Goal: Task Accomplishment & Management: Manage account settings

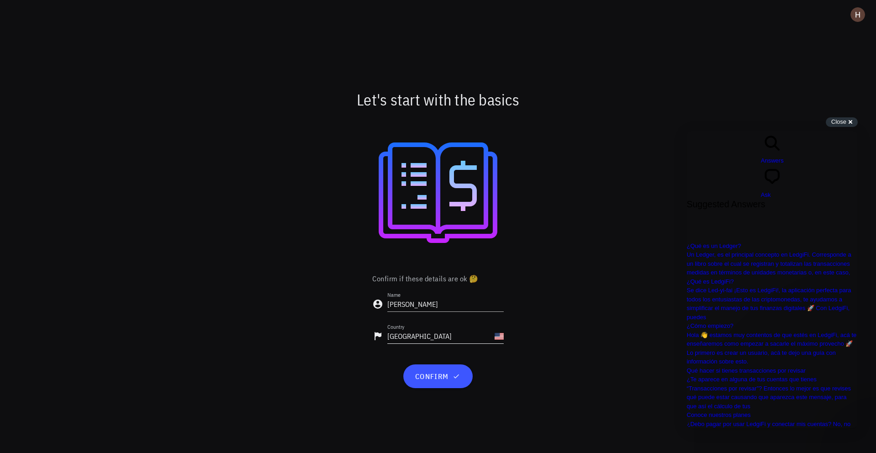
click at [432, 335] on input "United States" at bounding box center [439, 336] width 105 height 15
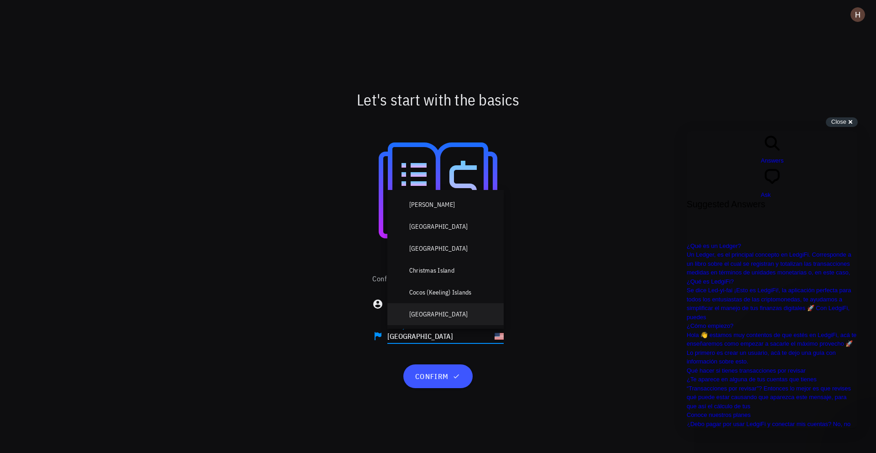
scroll to position [1075, 0]
click at [418, 310] on div "Colombia" at bounding box center [438, 312] width 58 height 9
type input "Colombia"
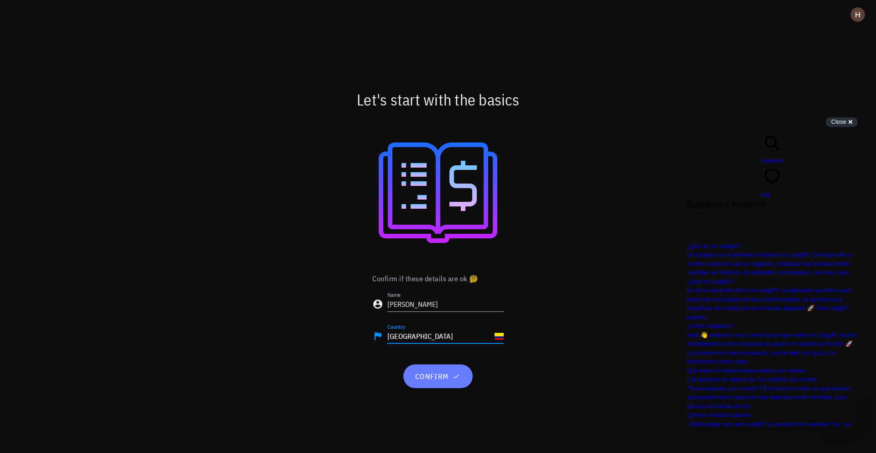
click at [444, 377] on span "confirm" at bounding box center [437, 375] width 47 height 9
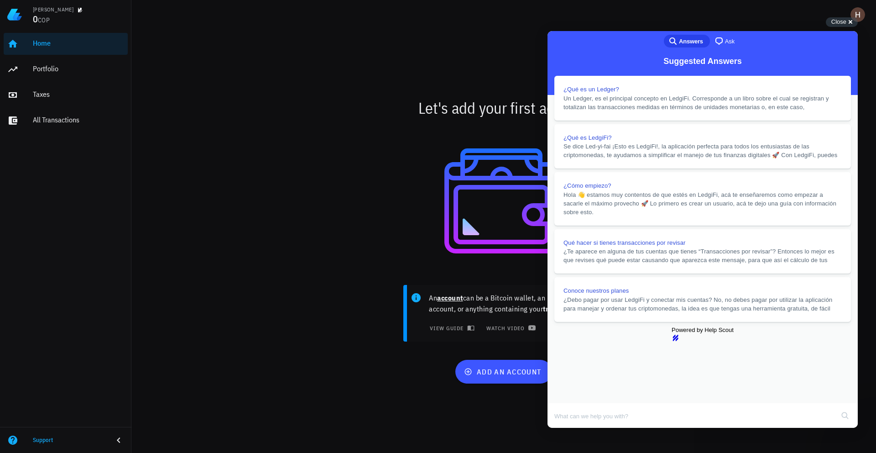
click at [564, 428] on button "Close" at bounding box center [556, 434] width 16 height 12
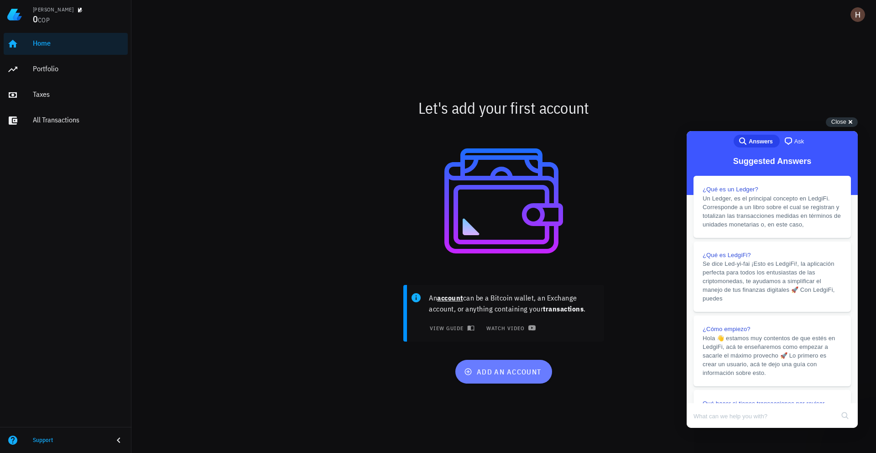
click at [506, 368] on span "add an account" at bounding box center [503, 371] width 75 height 9
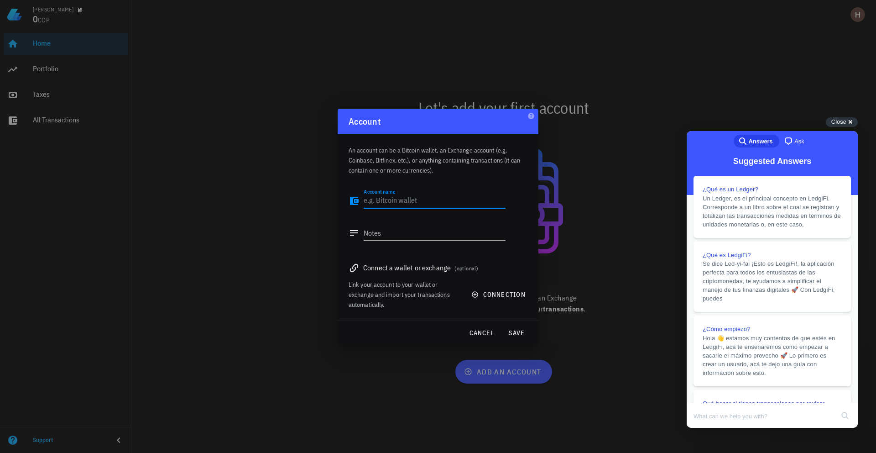
click at [418, 202] on textarea "Account name" at bounding box center [435, 200] width 142 height 15
click at [506, 296] on span "connection" at bounding box center [499, 294] width 52 height 8
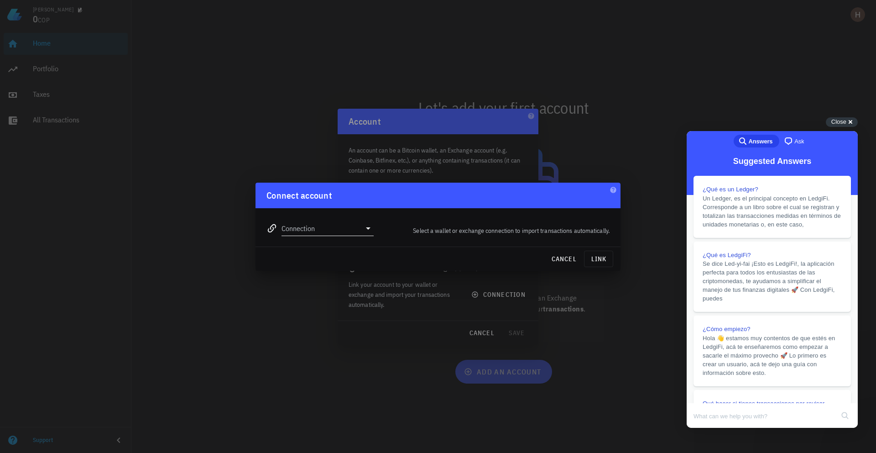
click at [353, 231] on input "Connection" at bounding box center [321, 228] width 79 height 15
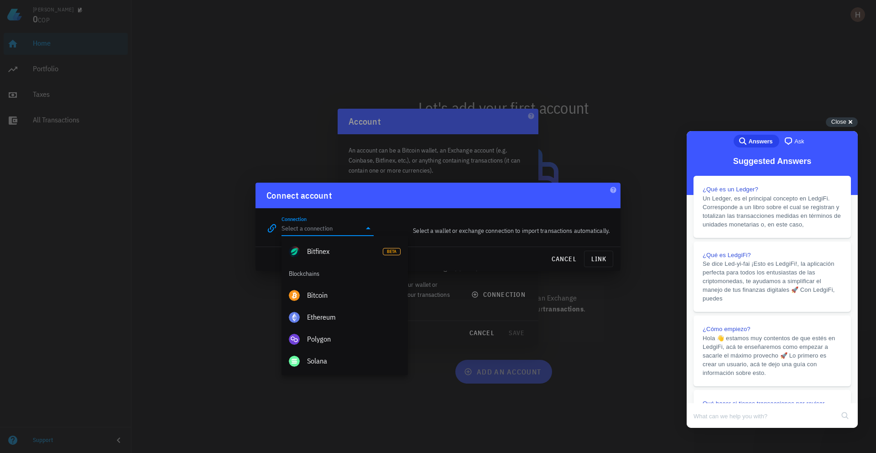
scroll to position [331, 0]
click at [333, 294] on div "Bitcoin" at bounding box center [354, 291] width 94 height 9
type input "Bitcoin"
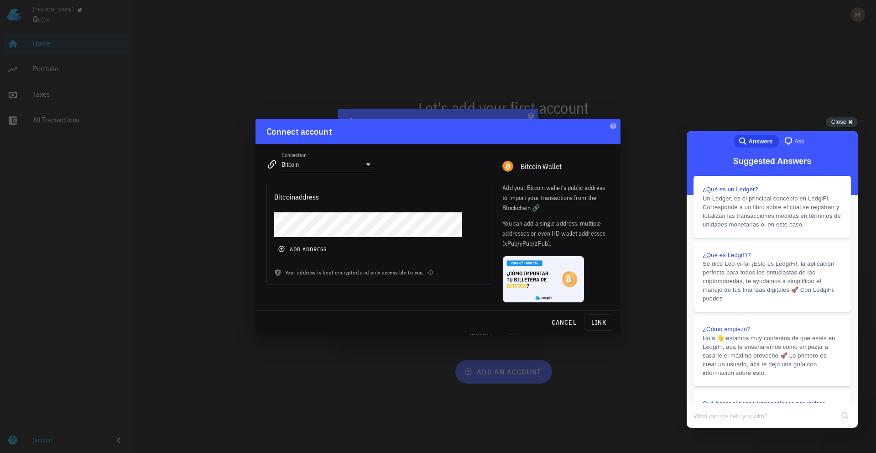
click at [407, 290] on div "Bitcoin address add address Your address is kept encrypted and only accessible …" at bounding box center [379, 243] width 236 height 132
click at [313, 251] on span "add address" at bounding box center [303, 248] width 47 height 7
click at [589, 322] on span "link" at bounding box center [598, 322] width 21 height 8
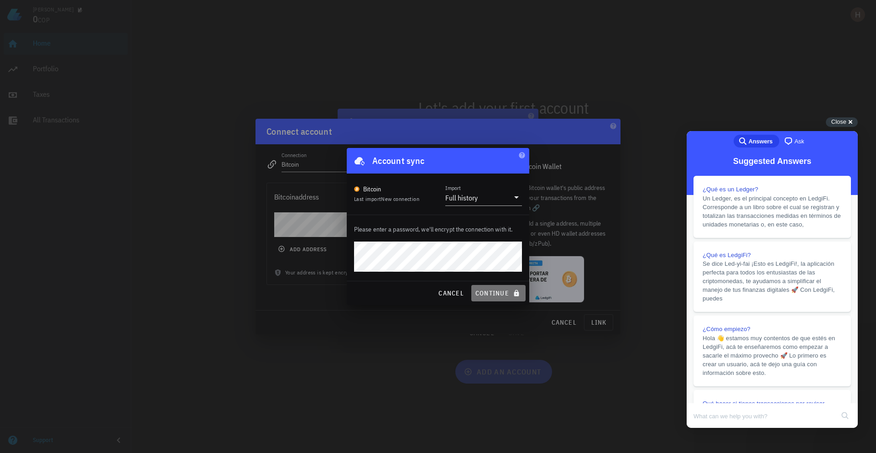
click at [493, 289] on span "continue" at bounding box center [498, 293] width 47 height 8
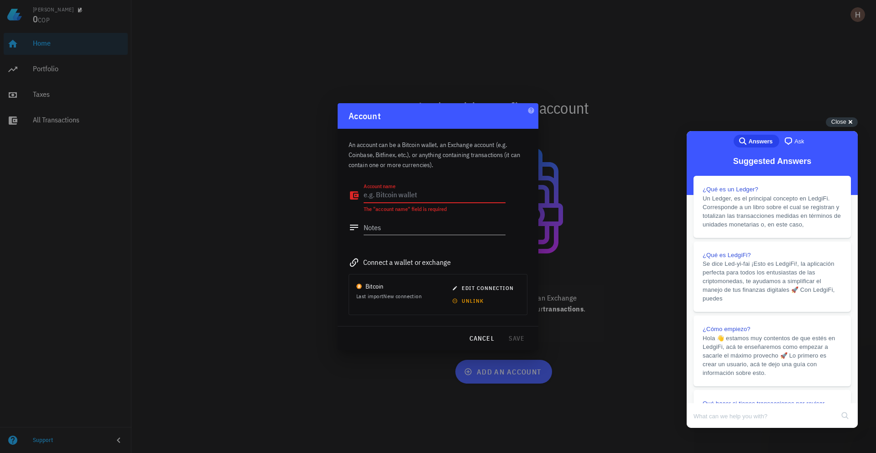
click at [401, 196] on textarea "Account name" at bounding box center [435, 195] width 142 height 15
type textarea "BTC wallet"
click at [499, 247] on div "Account name BTC wallet Notes" at bounding box center [438, 212] width 179 height 75
click at [507, 334] on span "save" at bounding box center [517, 338] width 22 height 8
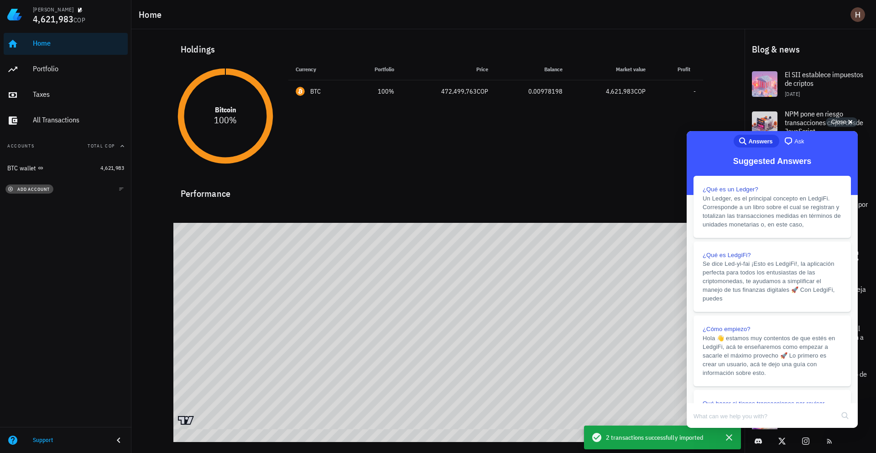
click at [35, 188] on span "add account" at bounding box center [30, 189] width 40 height 6
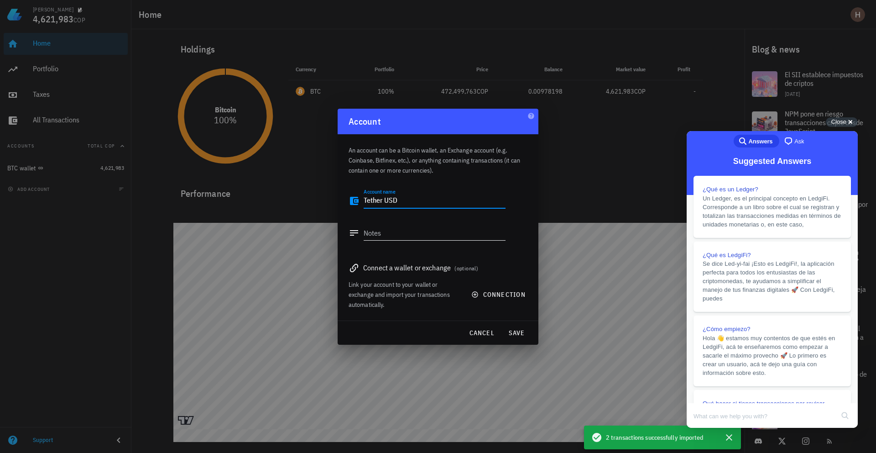
type textarea "Tether USD"
click at [417, 234] on textarea "Notes" at bounding box center [435, 232] width 142 height 15
click at [496, 296] on span "connection" at bounding box center [499, 294] width 52 height 8
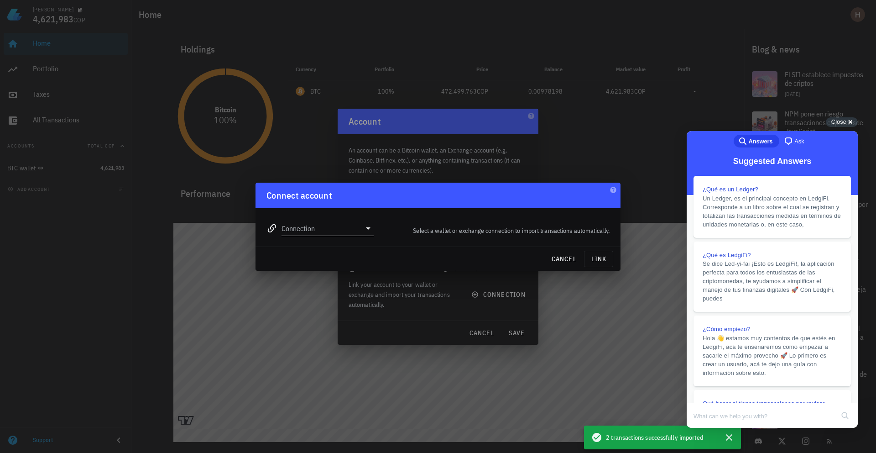
click at [347, 230] on input "Connection" at bounding box center [321, 228] width 79 height 15
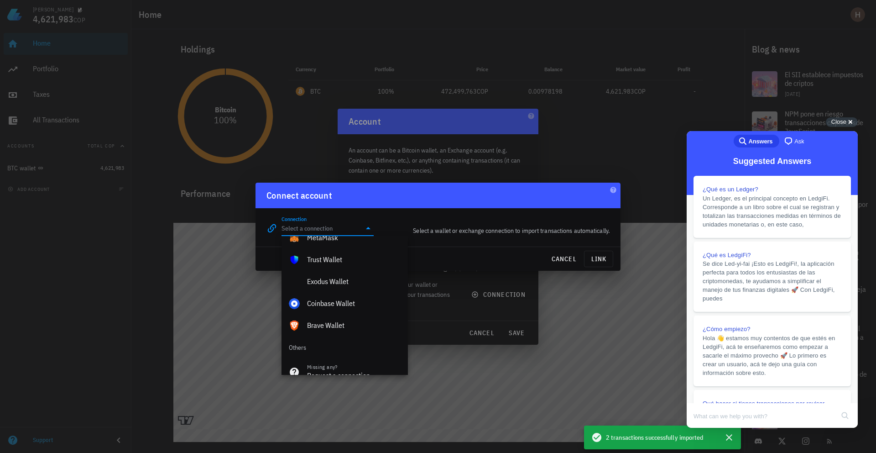
scroll to position [672, 0]
click at [345, 282] on div "Exodus Wallet" at bounding box center [354, 279] width 94 height 9
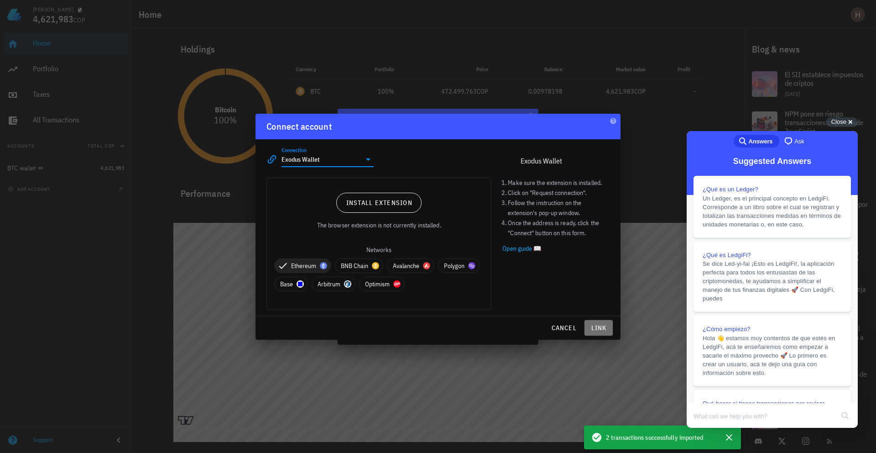
click at [597, 328] on span "link" at bounding box center [598, 328] width 21 height 8
click at [370, 198] on span "Install extension" at bounding box center [378, 202] width 67 height 8
click at [326, 164] on input "Exodus Wallet" at bounding box center [321, 159] width 79 height 15
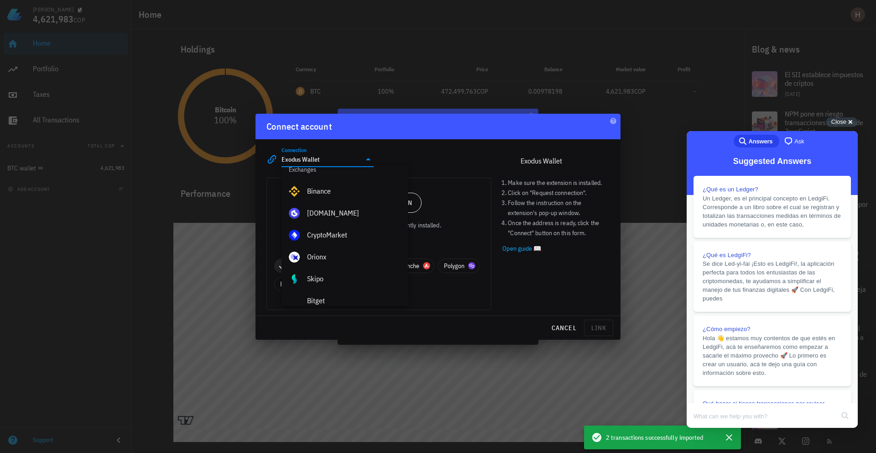
scroll to position [0, 0]
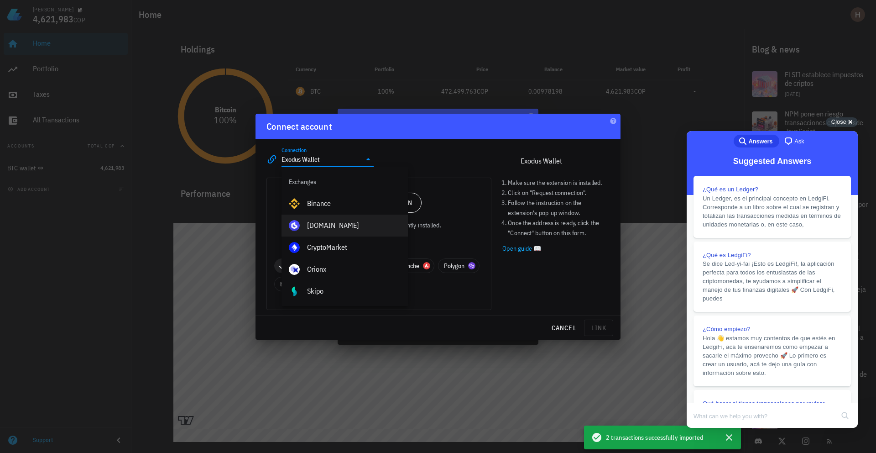
click at [340, 231] on div "Buda.com" at bounding box center [354, 225] width 94 height 20
type input "Buda.com"
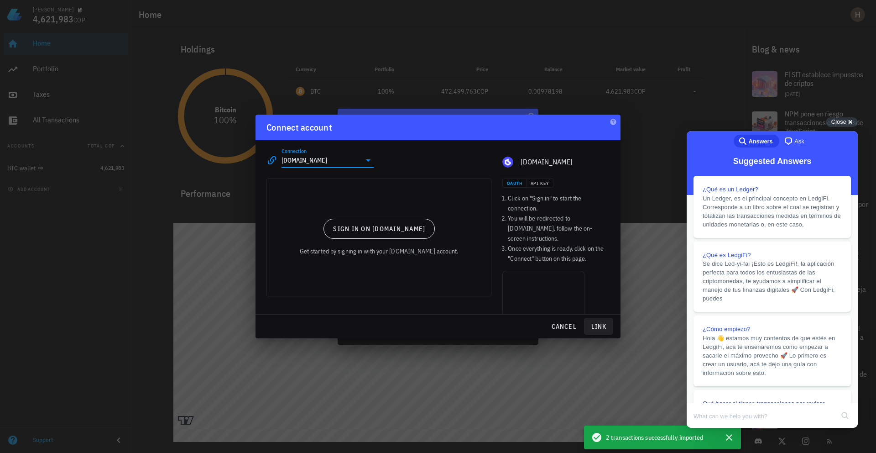
click at [604, 256] on ol "Click on "Sign in" to start the connection. You will be redirected to Buda.com,…" at bounding box center [555, 228] width 107 height 70
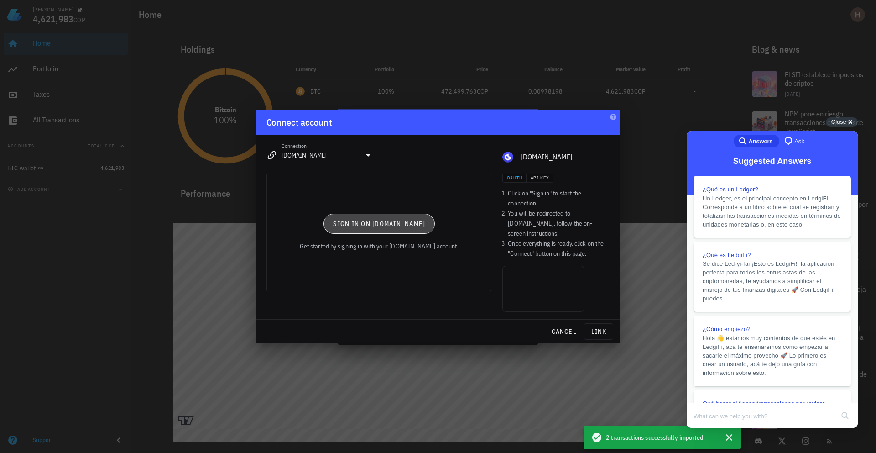
click at [377, 228] on span "Sign in on Buda.com" at bounding box center [379, 223] width 93 height 8
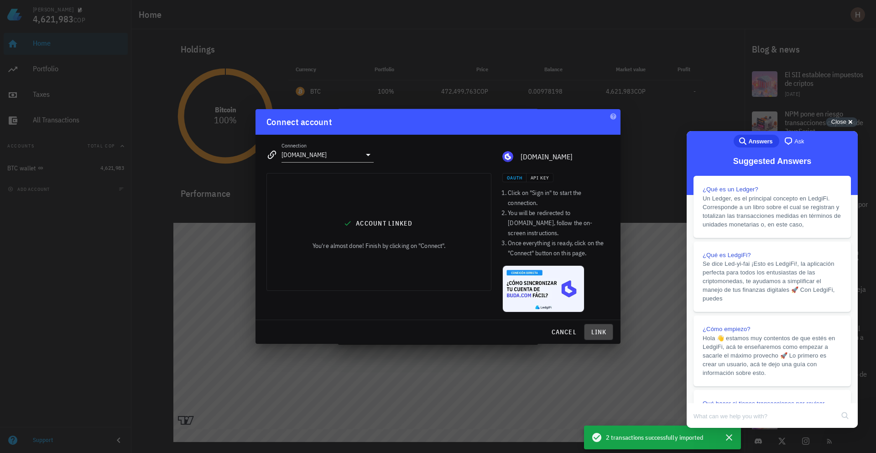
click at [595, 328] on span "link" at bounding box center [598, 332] width 21 height 8
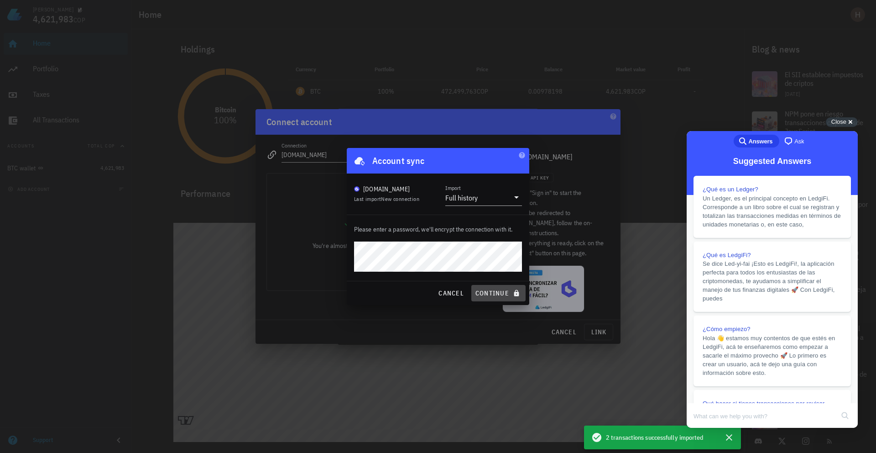
click at [492, 293] on span "continue" at bounding box center [498, 293] width 47 height 8
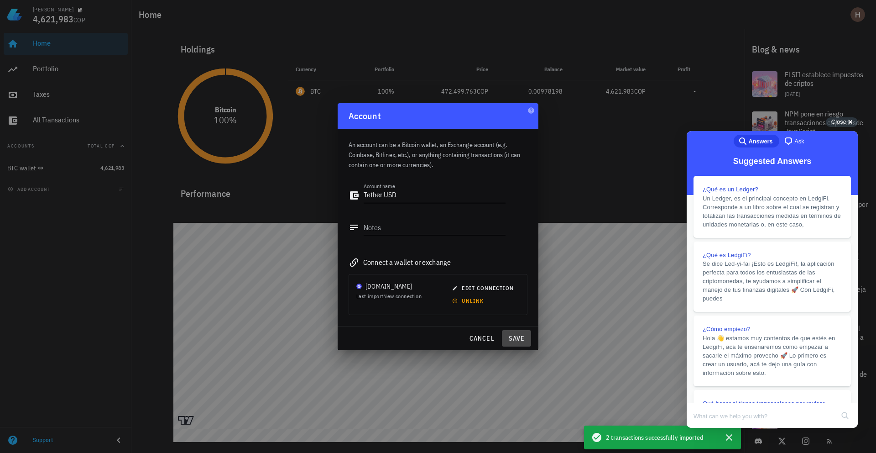
click at [524, 339] on span "save" at bounding box center [517, 338] width 22 height 8
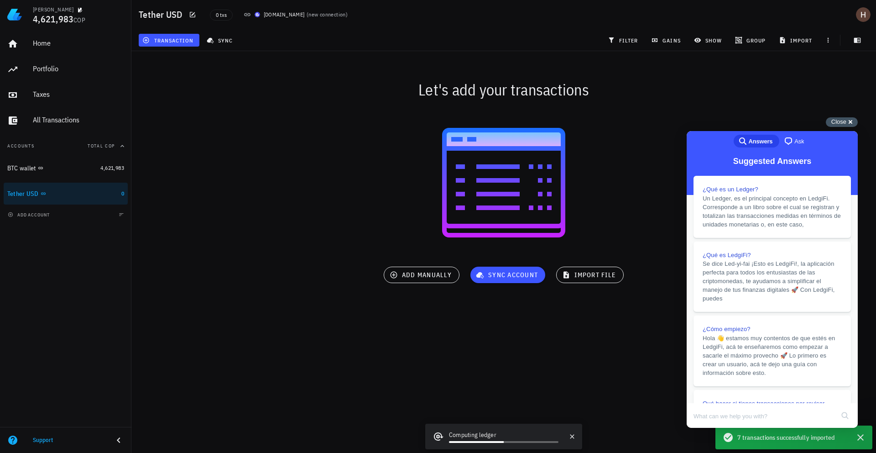
click at [840, 121] on span "Close" at bounding box center [838, 121] width 15 height 7
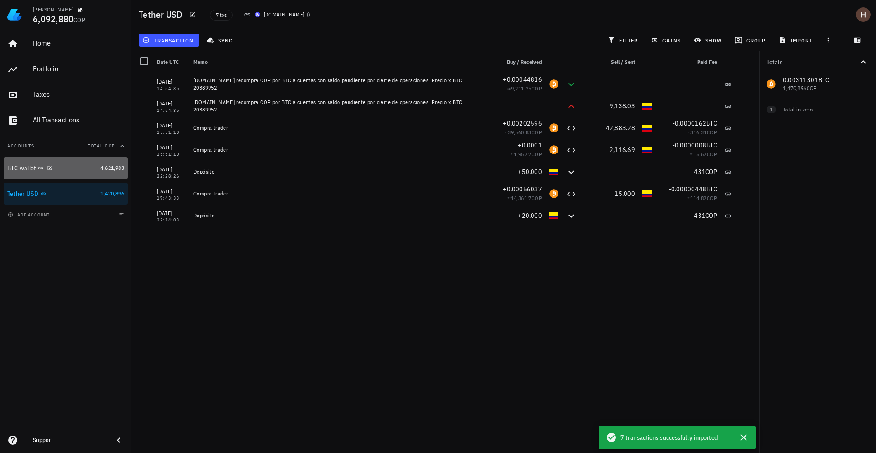
click at [82, 170] on div "BTC wallet" at bounding box center [51, 168] width 89 height 9
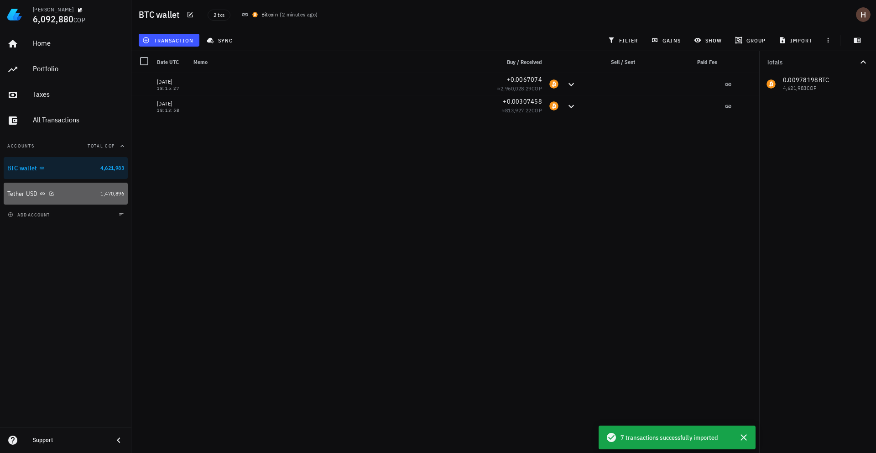
click at [76, 197] on div "Tether USD" at bounding box center [51, 193] width 89 height 9
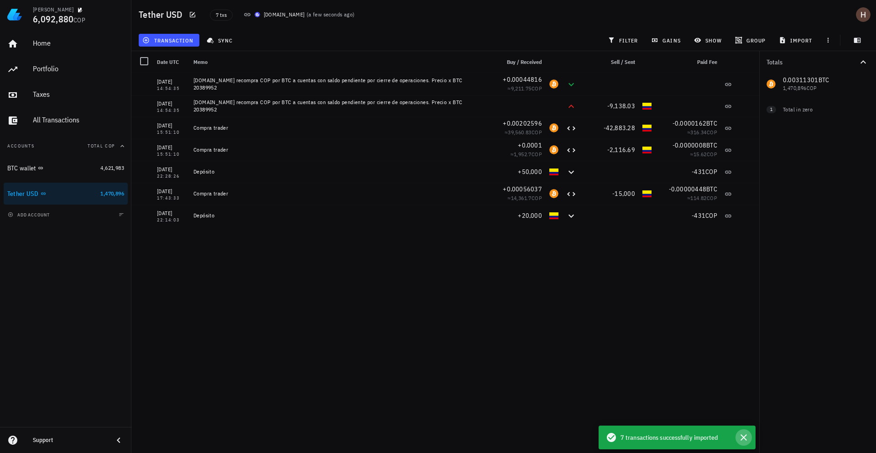
click at [747, 437] on icon "button" at bounding box center [743, 437] width 11 height 11
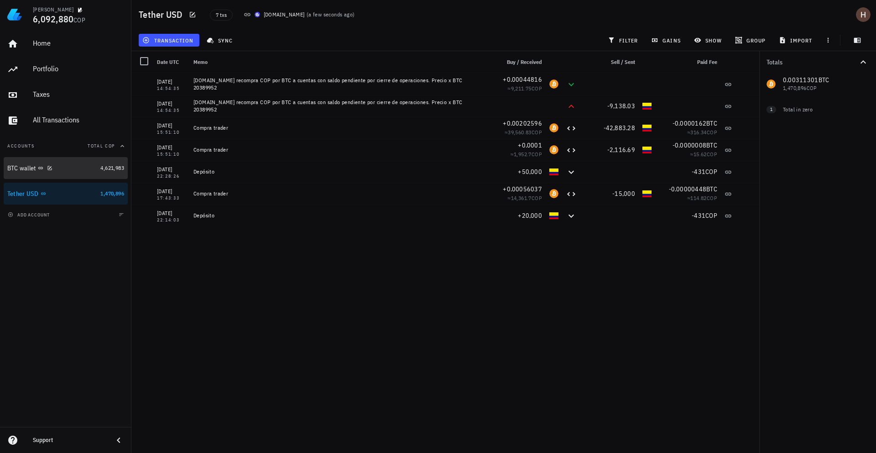
click at [63, 172] on div "BTC wallet" at bounding box center [51, 168] width 89 height 20
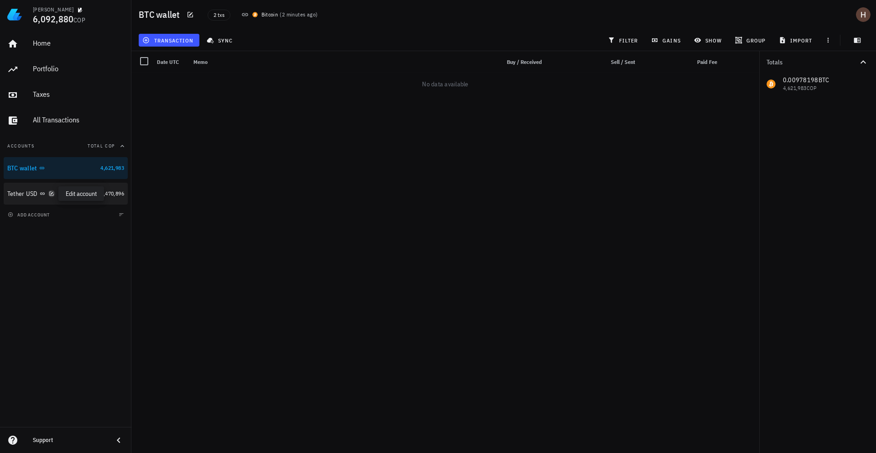
click at [52, 191] on icon "button" at bounding box center [51, 193] width 5 height 5
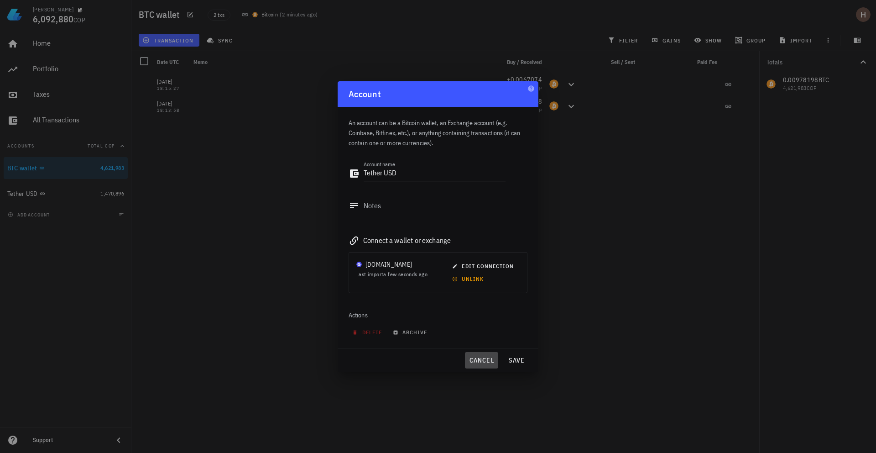
click at [473, 359] on span "cancel" at bounding box center [482, 360] width 26 height 8
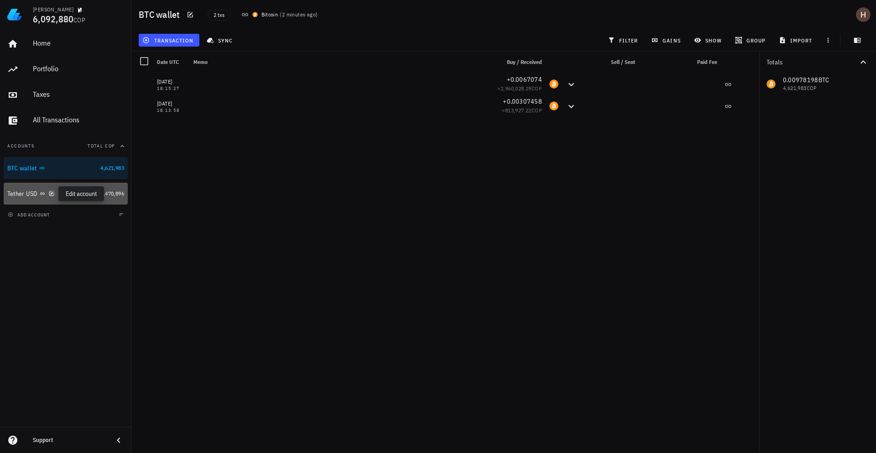
click at [52, 194] on icon "button" at bounding box center [51, 193] width 5 height 5
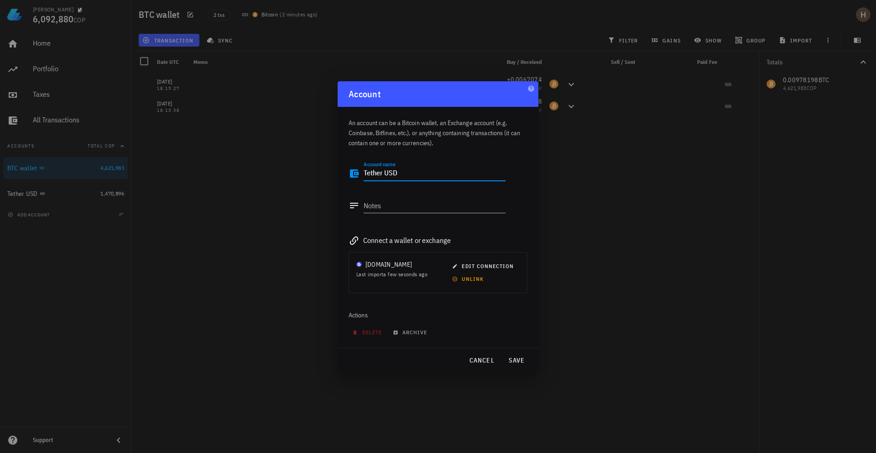
click at [392, 177] on textarea "Tether USD" at bounding box center [435, 173] width 142 height 15
type textarea "BUDA"
click at [522, 363] on span "save" at bounding box center [517, 360] width 22 height 8
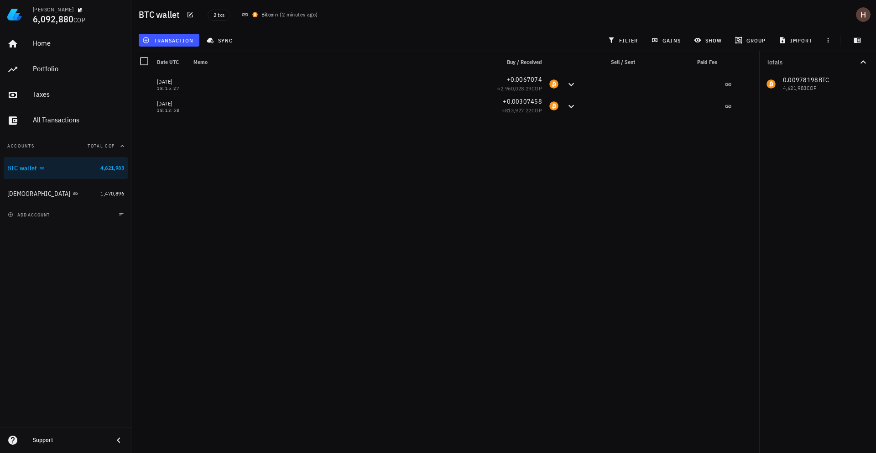
click at [89, 246] on div "Home Portfolio Taxes All Transactions Accounts Total COP BTC wallet 4,621,983 B…" at bounding box center [65, 227] width 131 height 397
click at [74, 216] on div "add account" at bounding box center [65, 214] width 131 height 20
click at [2, 216] on div "add account" at bounding box center [65, 214] width 131 height 20
click at [9, 216] on icon "button" at bounding box center [10, 214] width 5 height 5
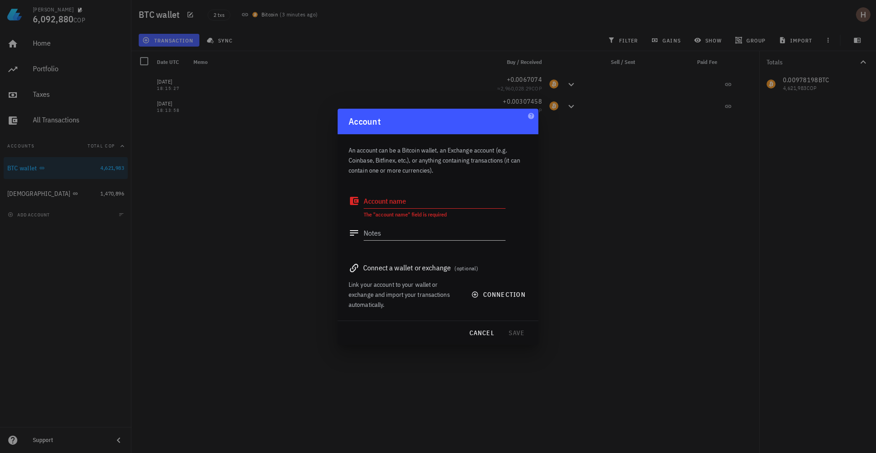
click at [225, 171] on div at bounding box center [438, 226] width 876 height 453
drag, startPoint x: 378, startPoint y: 193, endPoint x: 382, endPoint y: 197, distance: 5.5
click at [381, 197] on div "Account name" at bounding box center [435, 200] width 142 height 15
type textarea "Exodus"
click at [502, 299] on button "connection" at bounding box center [499, 294] width 67 height 16
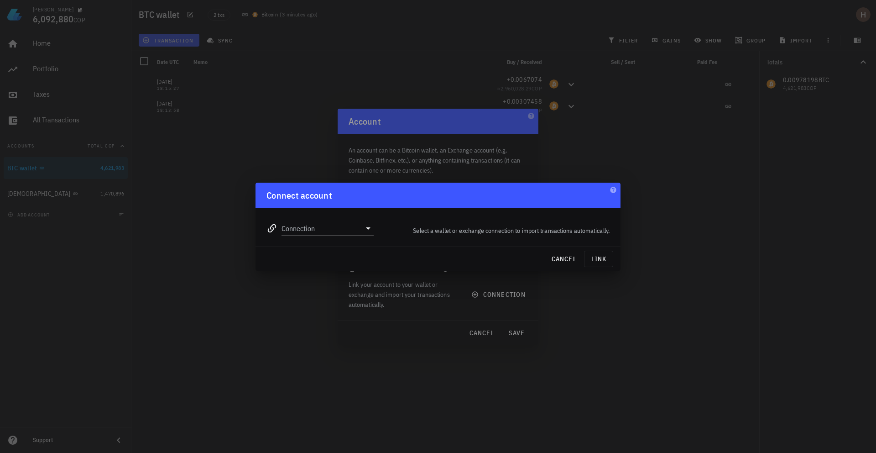
click at [364, 236] on div "Connection" at bounding box center [320, 224] width 118 height 33
click at [342, 229] on input "Connection" at bounding box center [321, 228] width 79 height 15
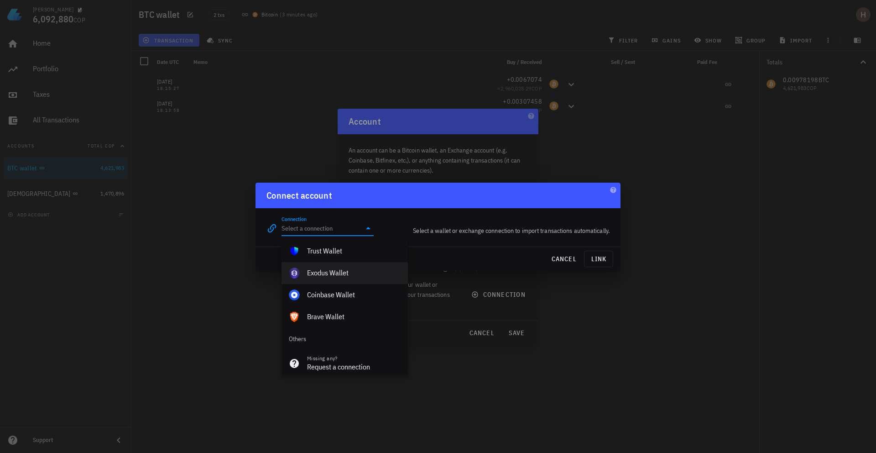
scroll to position [669, 0]
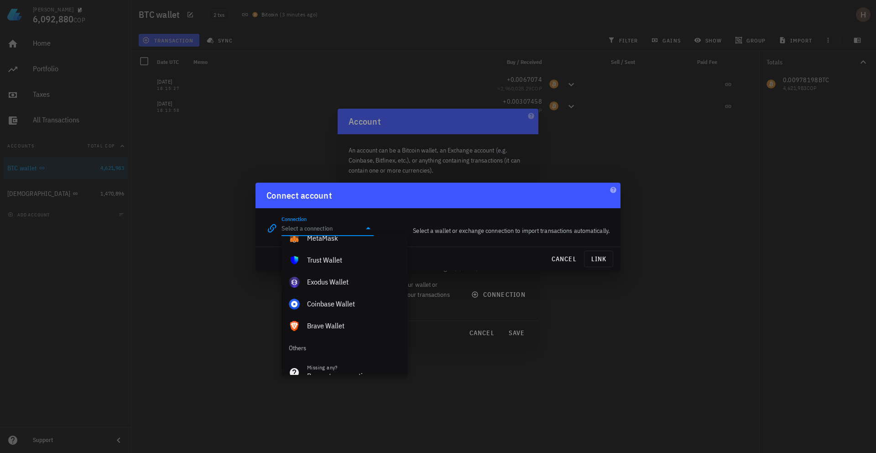
drag, startPoint x: 343, startPoint y: 282, endPoint x: 337, endPoint y: 281, distance: 6.5
click at [343, 282] on div "Exodus Wallet" at bounding box center [354, 281] width 94 height 9
type input "Exodus Wallet"
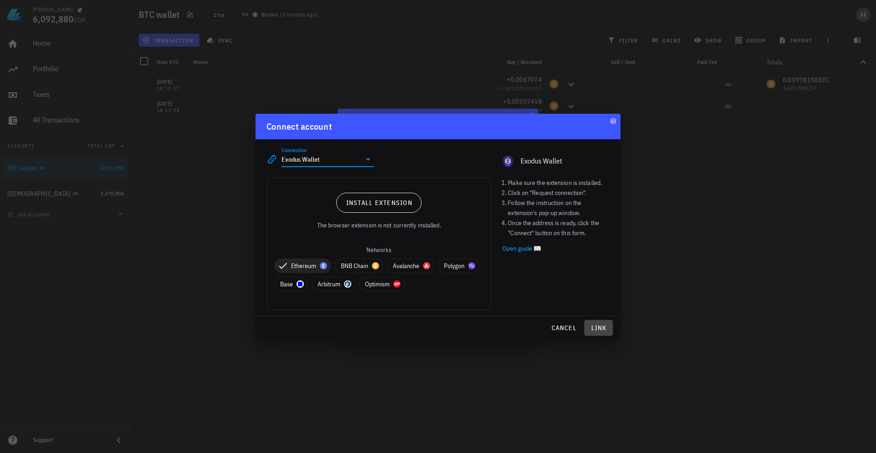
click at [604, 327] on span "link" at bounding box center [598, 328] width 21 height 8
click at [359, 265] on span "BNB Chain" at bounding box center [359, 266] width 37 height 14
click at [415, 266] on span "Avalanche" at bounding box center [422, 266] width 36 height 14
click at [421, 282] on span "Optimism" at bounding box center [427, 284] width 34 height 14
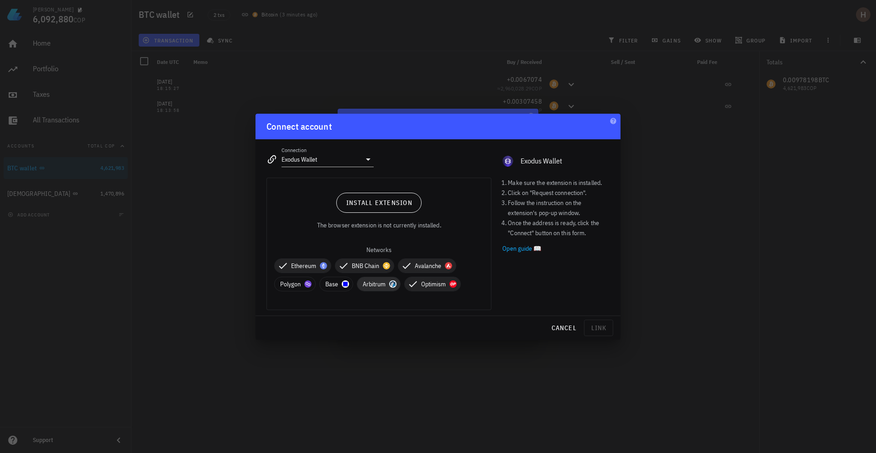
drag, startPoint x: 379, startPoint y: 284, endPoint x: 355, endPoint y: 286, distance: 23.8
click at [376, 284] on span "Arbitrum" at bounding box center [379, 284] width 32 height 14
drag, startPoint x: 346, startPoint y: 286, endPoint x: 313, endPoint y: 287, distance: 33.3
click at [345, 286] on div at bounding box center [345, 283] width 7 height 7
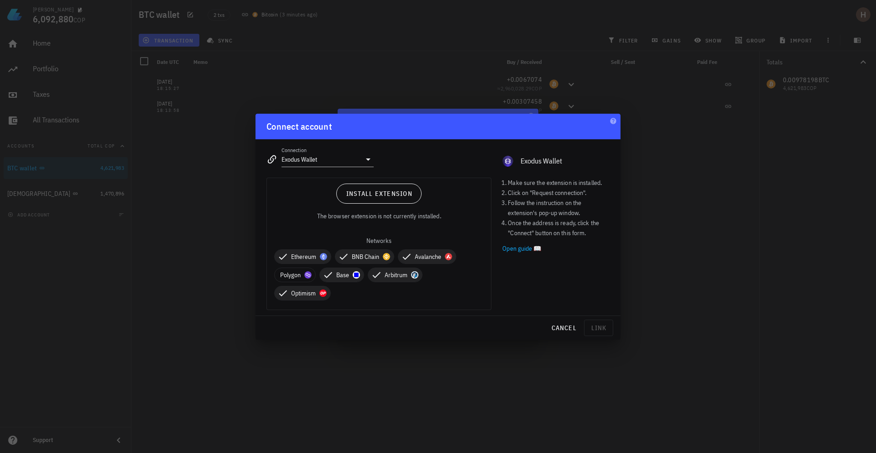
click at [302, 286] on span "Optimism" at bounding box center [302, 293] width 45 height 14
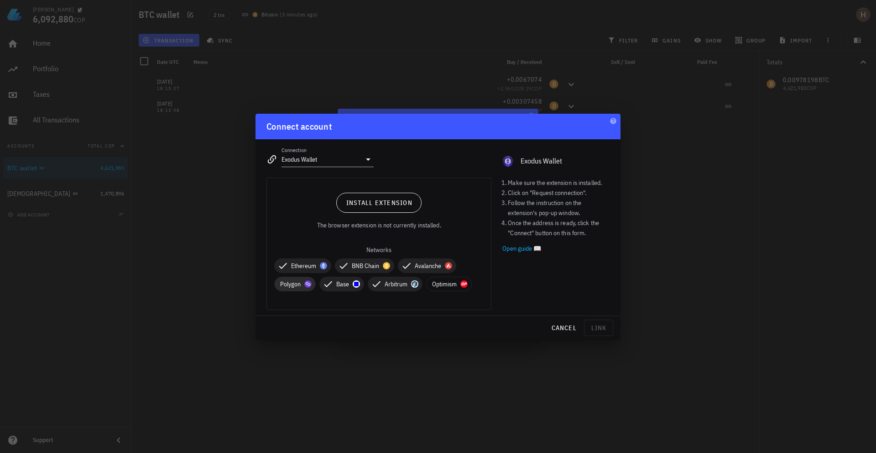
drag, startPoint x: 295, startPoint y: 281, endPoint x: 303, endPoint y: 283, distance: 7.6
click at [296, 282] on span "Polygon" at bounding box center [295, 284] width 30 height 14
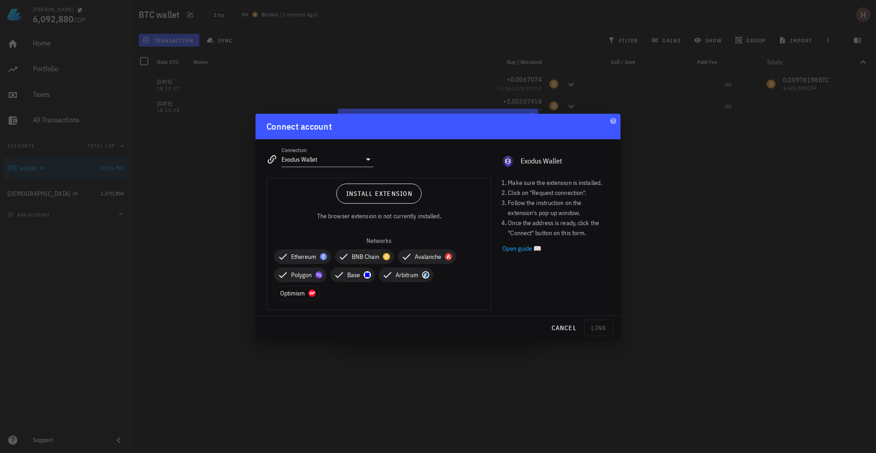
click at [360, 278] on span "Base" at bounding box center [352, 275] width 33 height 14
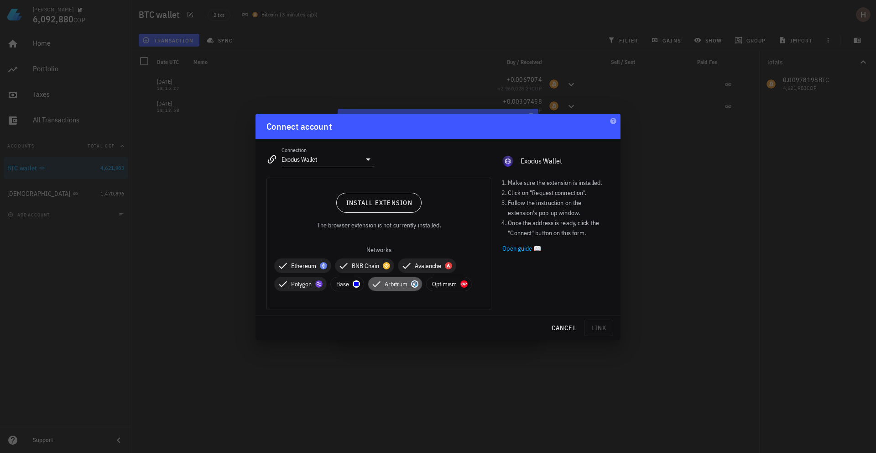
click at [394, 282] on span "Arbitrum" at bounding box center [395, 284] width 43 height 14
click at [343, 284] on span "Base" at bounding box center [347, 284] width 22 height 14
click at [394, 283] on span "Arbitrum" at bounding box center [401, 284] width 32 height 14
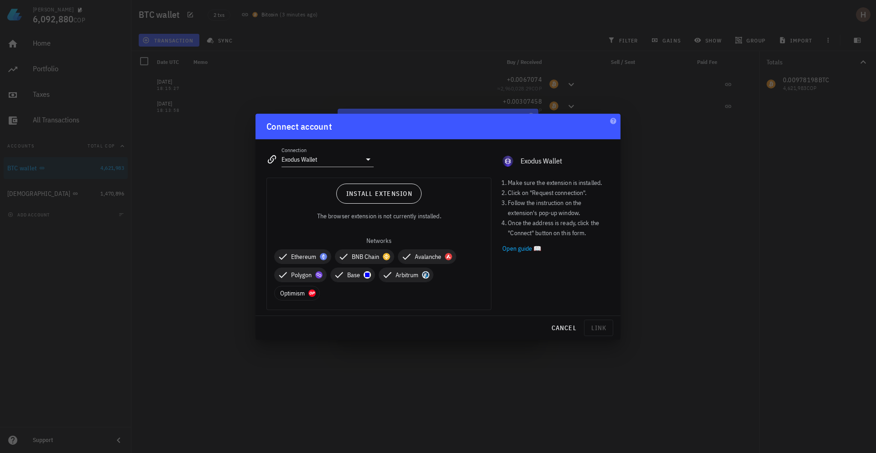
click at [407, 274] on span "Arbitrum" at bounding box center [406, 275] width 43 height 14
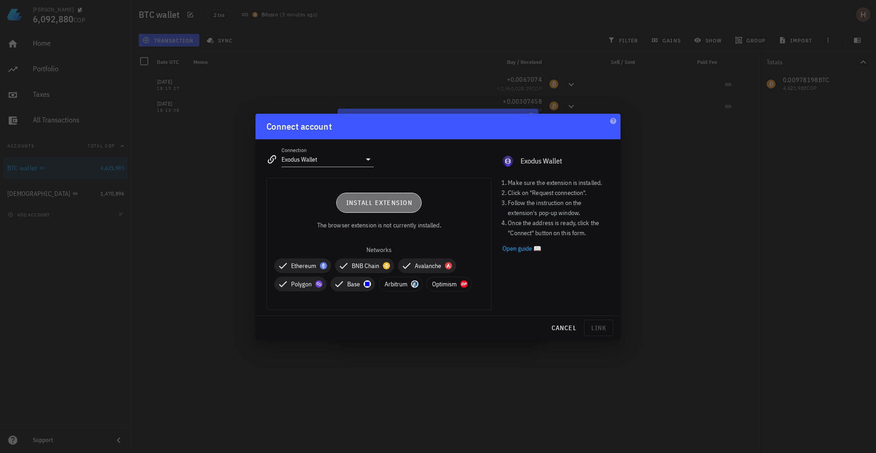
click at [384, 203] on span "Install extension" at bounding box center [378, 202] width 67 height 8
click at [552, 321] on button "cancel" at bounding box center [563, 327] width 33 height 16
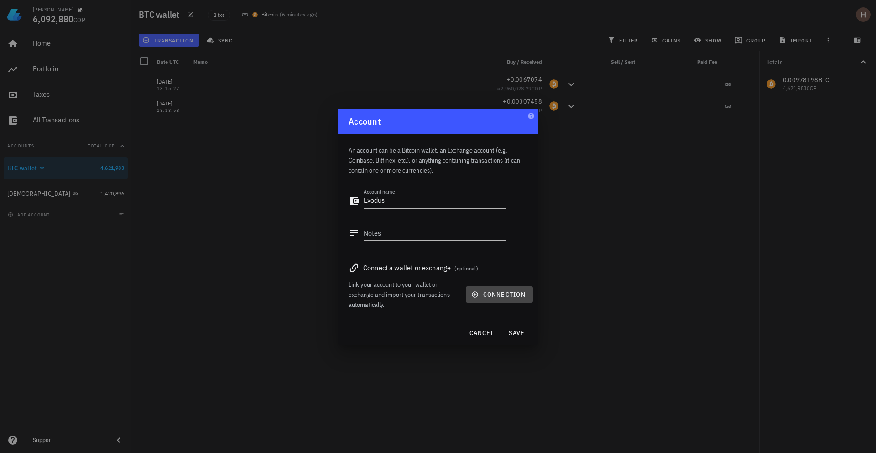
click at [511, 295] on span "connection" at bounding box center [499, 294] width 52 height 8
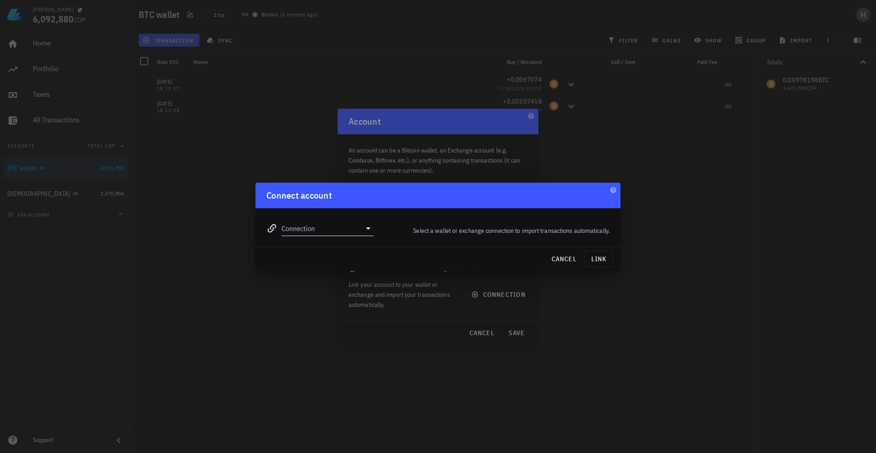
click at [342, 232] on input "Connection" at bounding box center [321, 228] width 79 height 15
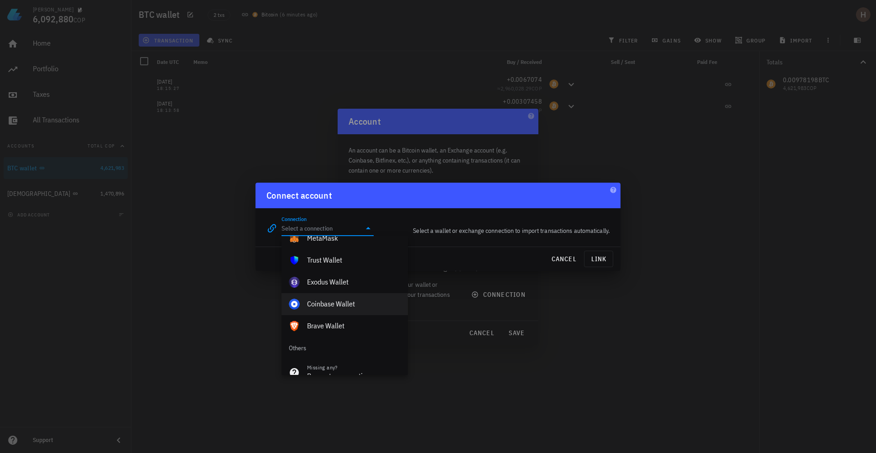
scroll to position [673, 0]
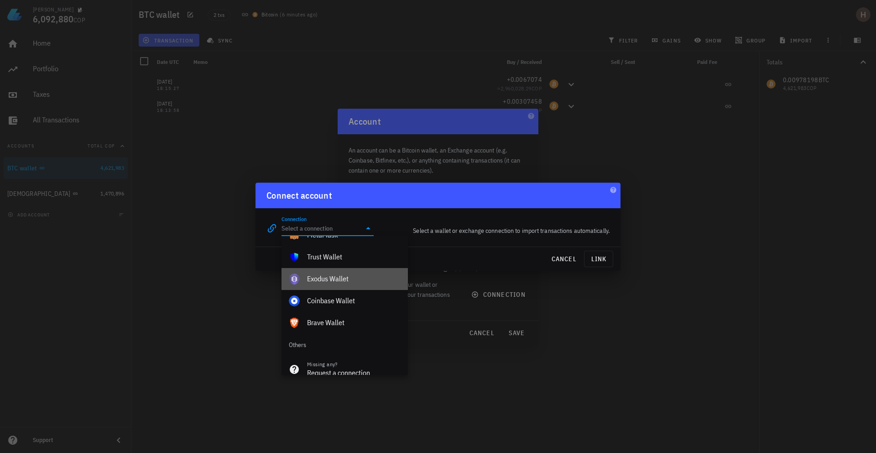
click at [340, 276] on div "Exodus Wallet" at bounding box center [354, 278] width 94 height 9
type input "Exodus Wallet"
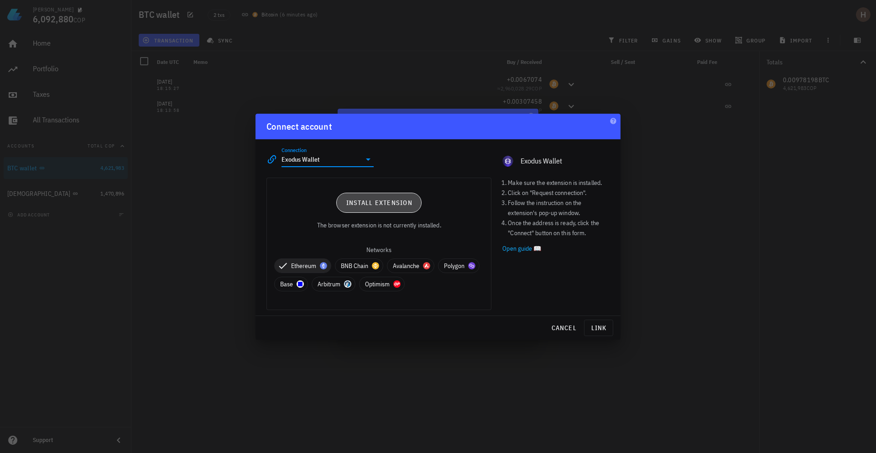
click at [389, 203] on span "Install extension" at bounding box center [378, 202] width 67 height 8
click at [370, 204] on span "Install extension" at bounding box center [378, 202] width 67 height 8
drag, startPoint x: 456, startPoint y: 58, endPoint x: 501, endPoint y: 240, distance: 187.6
click at [463, 64] on div at bounding box center [438, 226] width 876 height 453
click at [564, 330] on span "cancel" at bounding box center [564, 328] width 26 height 8
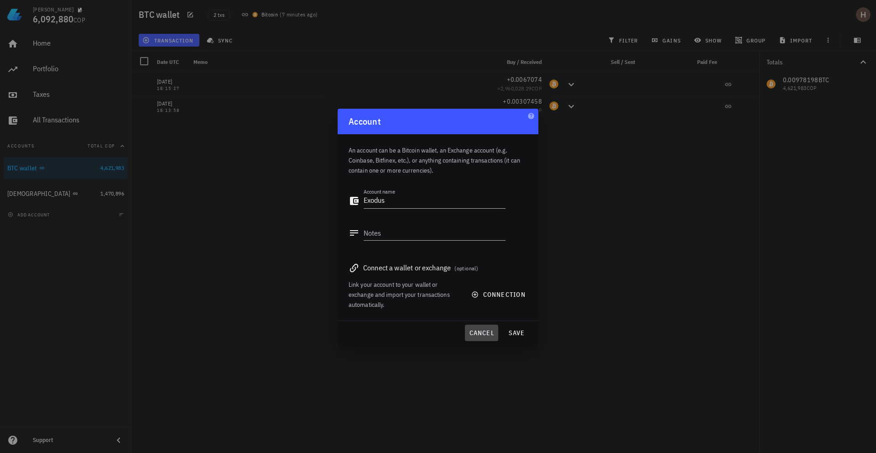
click at [482, 331] on span "cancel" at bounding box center [482, 333] width 26 height 8
